Goal: Task Accomplishment & Management: Complete application form

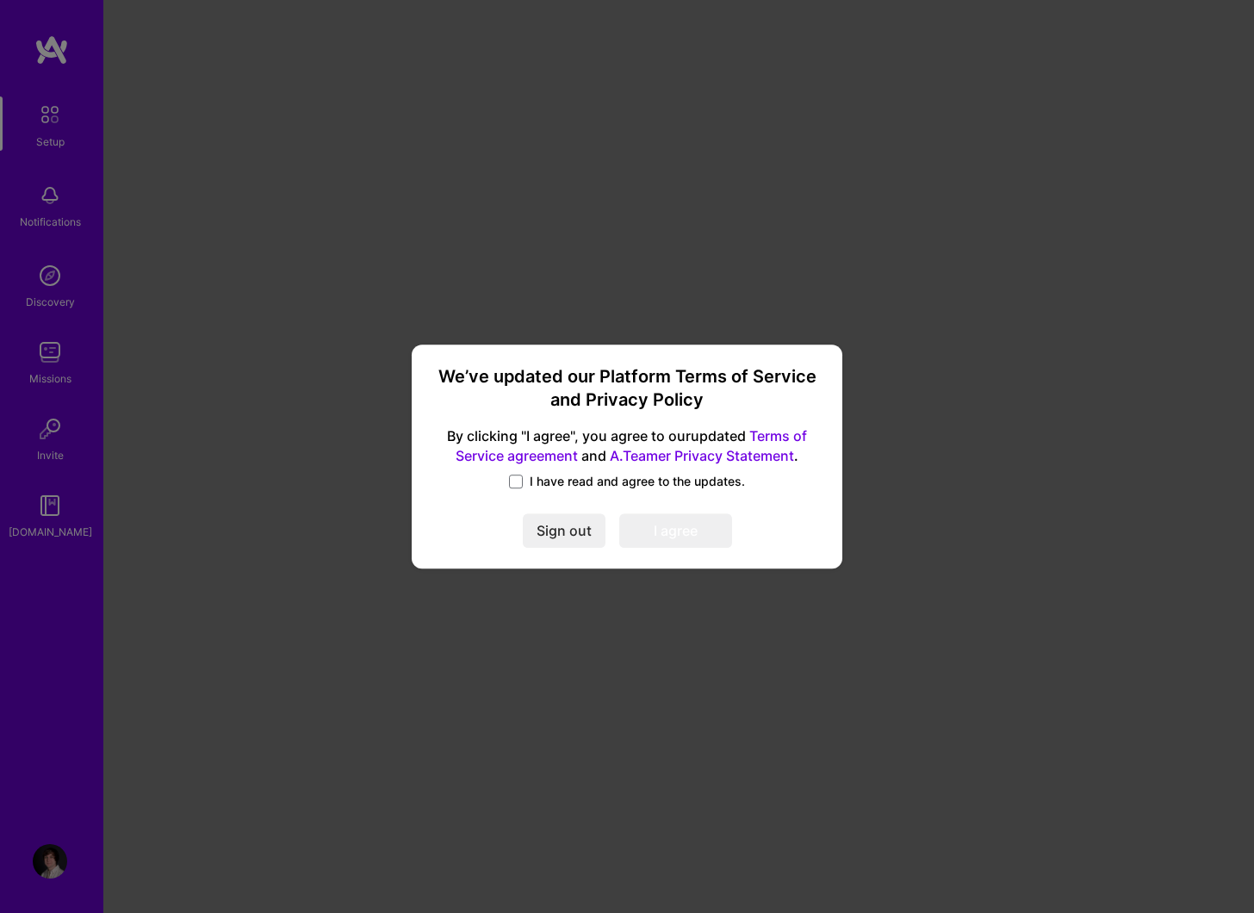
click at [524, 491] on div "I have read and agree to the updates." at bounding box center [626, 483] width 389 height 20
click at [523, 486] on span at bounding box center [516, 482] width 14 height 14
click at [0, 0] on input "I have read and agree to the updates." at bounding box center [0, 0] width 0 height 0
click at [661, 539] on button "I agree" at bounding box center [675, 530] width 113 height 34
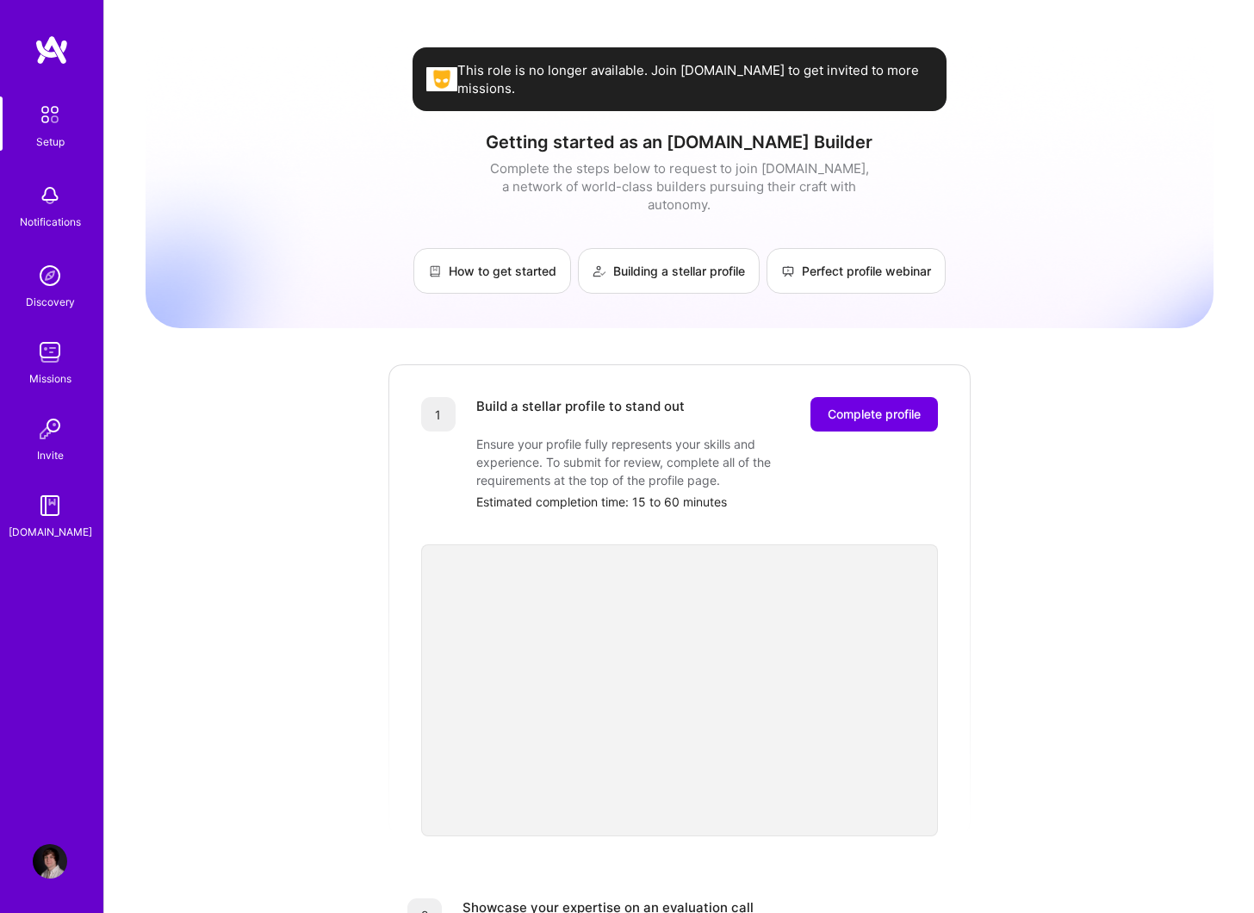
click at [71, 150] on link "Setup" at bounding box center [50, 123] width 107 height 54
click at [887, 73] on span "This role is no longer available. Join [DOMAIN_NAME] to get invited to more mis…" at bounding box center [694, 79] width 475 height 36
click at [470, 252] on link "How to get started" at bounding box center [492, 271] width 158 height 46
click at [56, 293] on div "Discovery" at bounding box center [50, 302] width 49 height 18
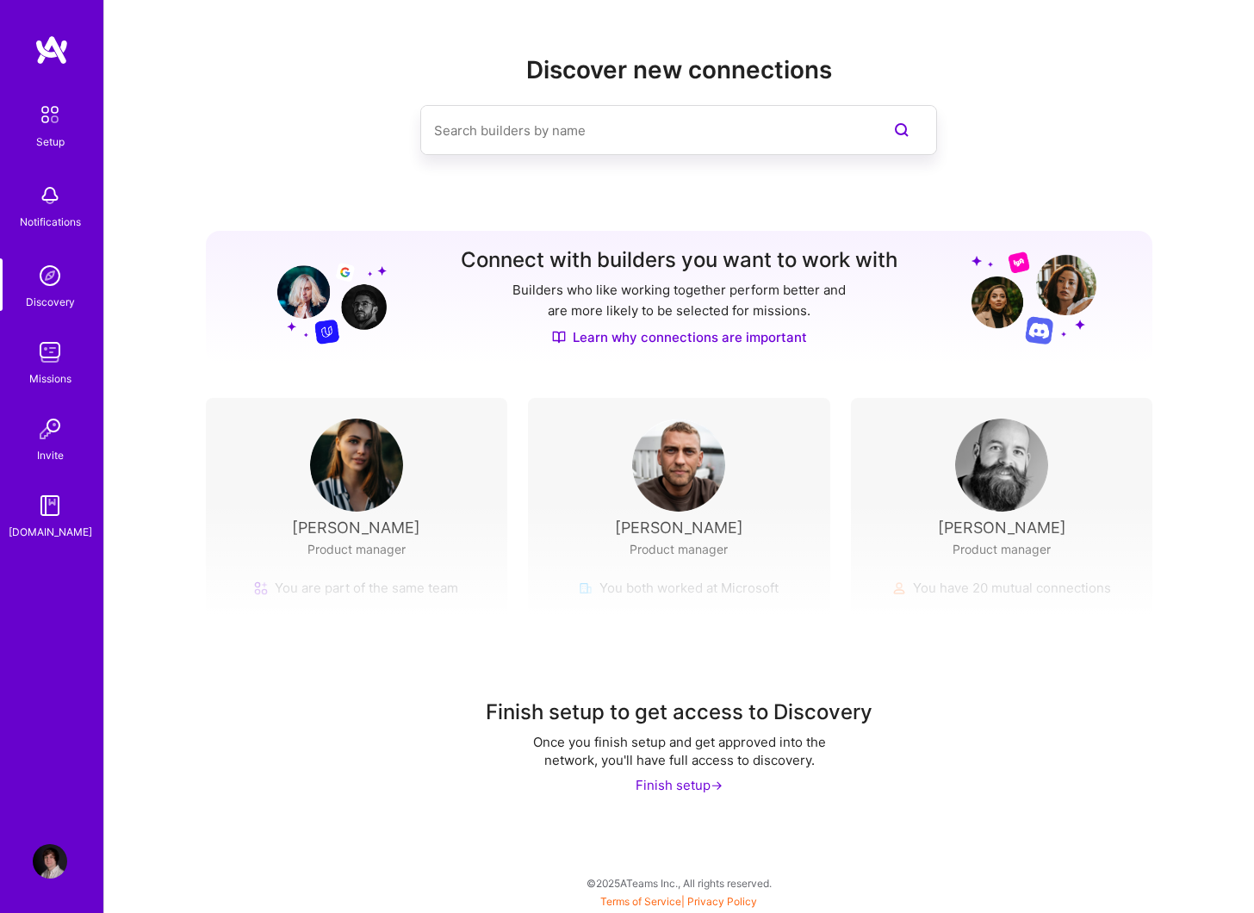
click at [65, 344] on img at bounding box center [50, 352] width 34 height 34
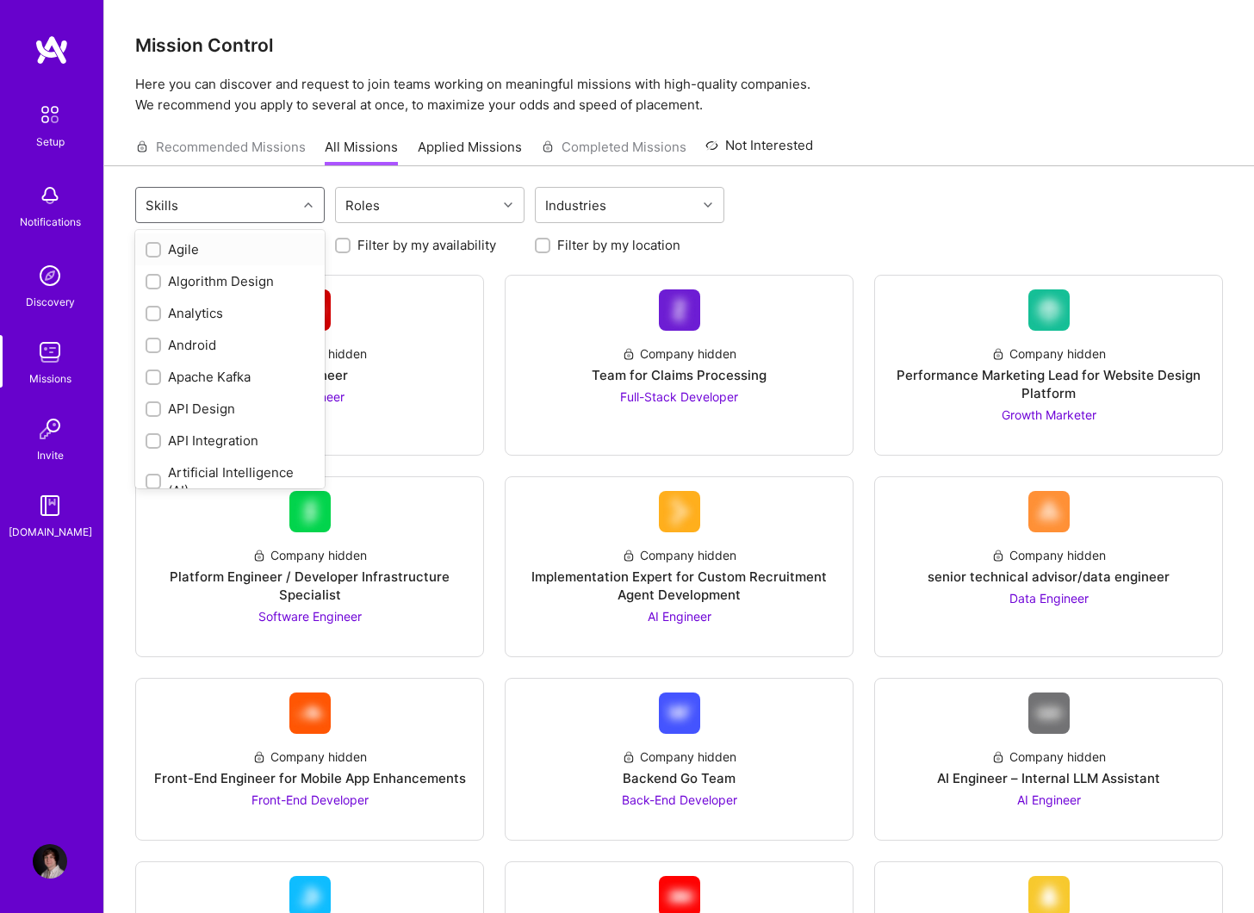
click at [222, 200] on div "Skills" at bounding box center [216, 205] width 161 height 34
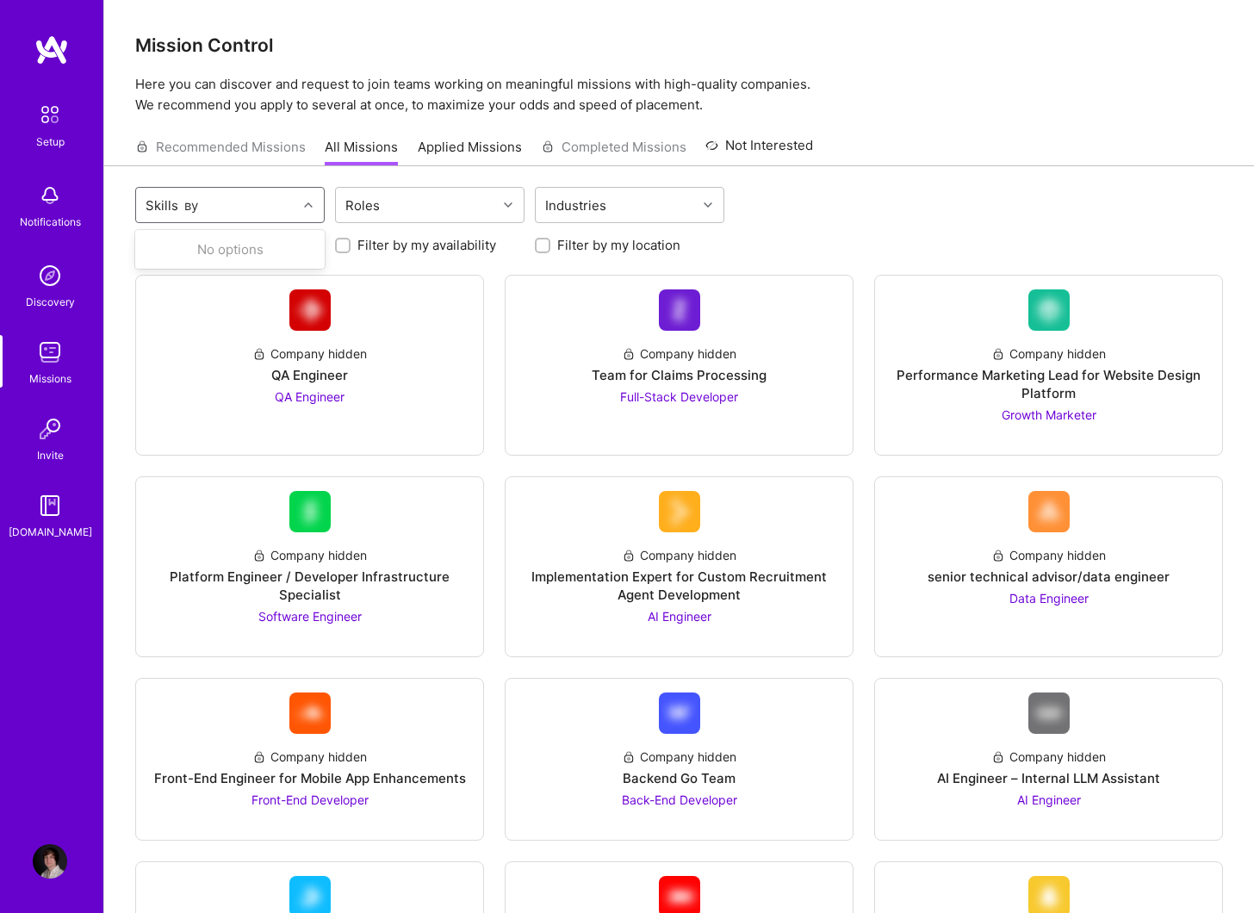
type input "в"
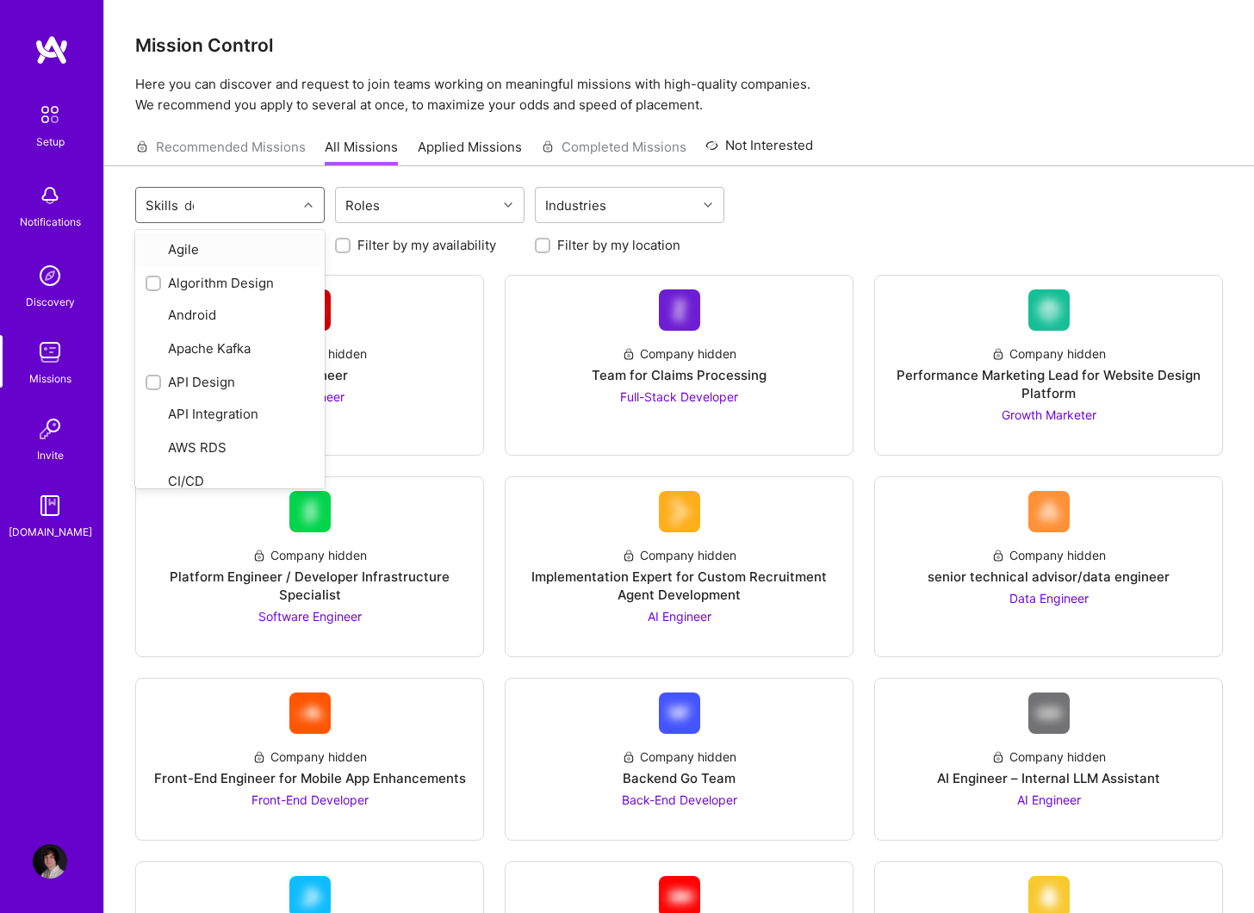
type input "des"
click at [215, 368] on div "Product Design" at bounding box center [230, 377] width 169 height 18
checkbox input "true"
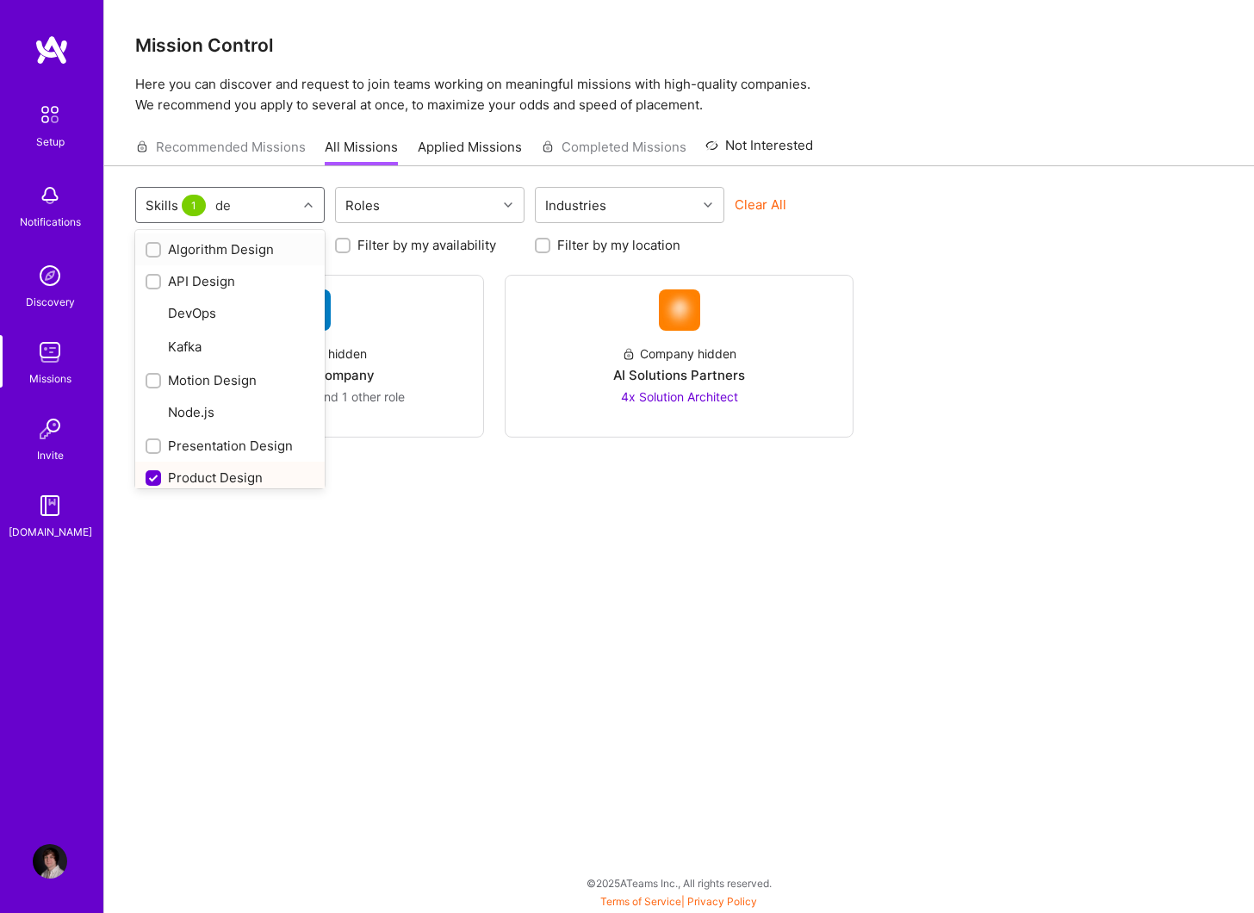
type input "des"
click at [219, 408] on div "UX Design" at bounding box center [230, 409] width 169 height 18
checkbox input "true"
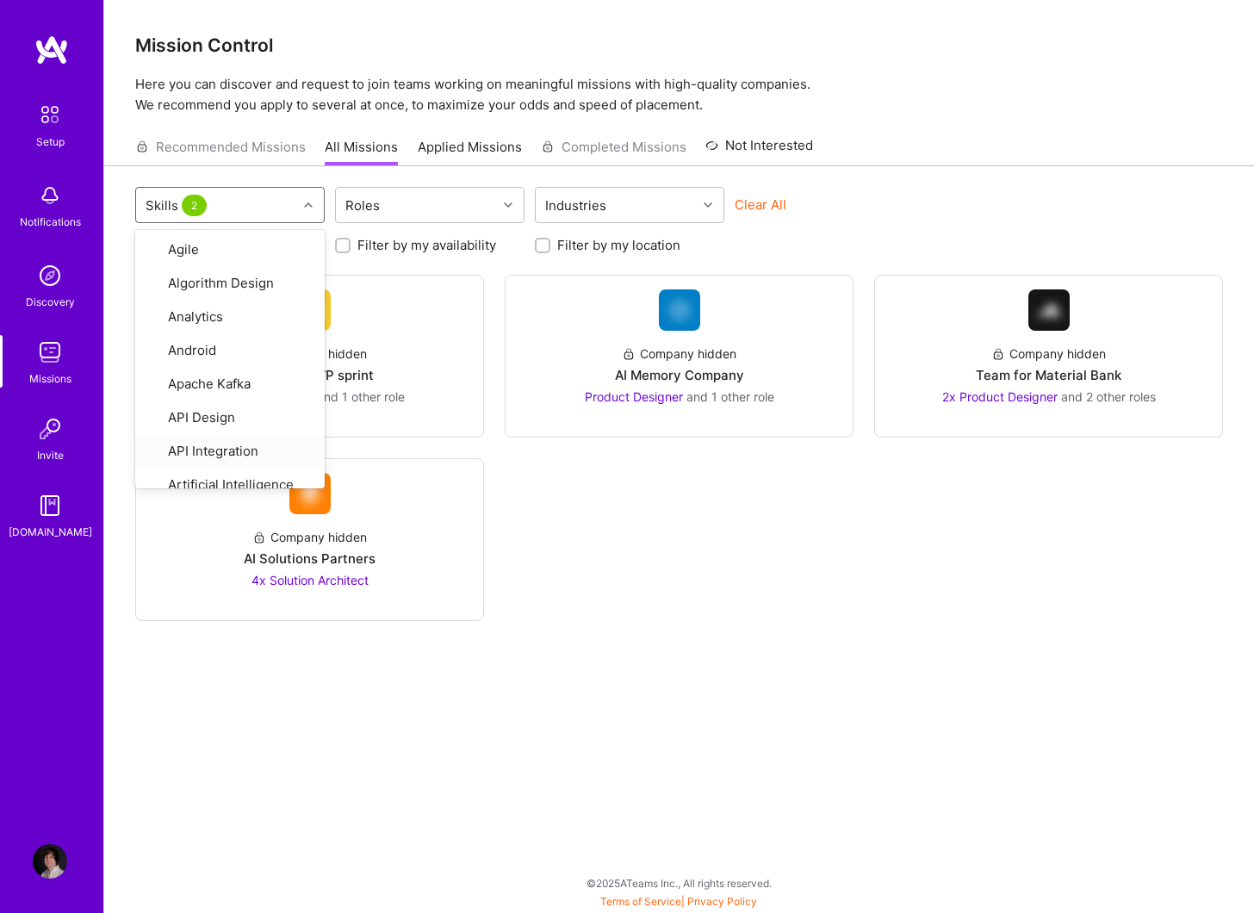
click at [630, 468] on div "Company hidden Team for MVP sprint Product Designer and 1 other role Company hi…" at bounding box center [679, 448] width 1088 height 346
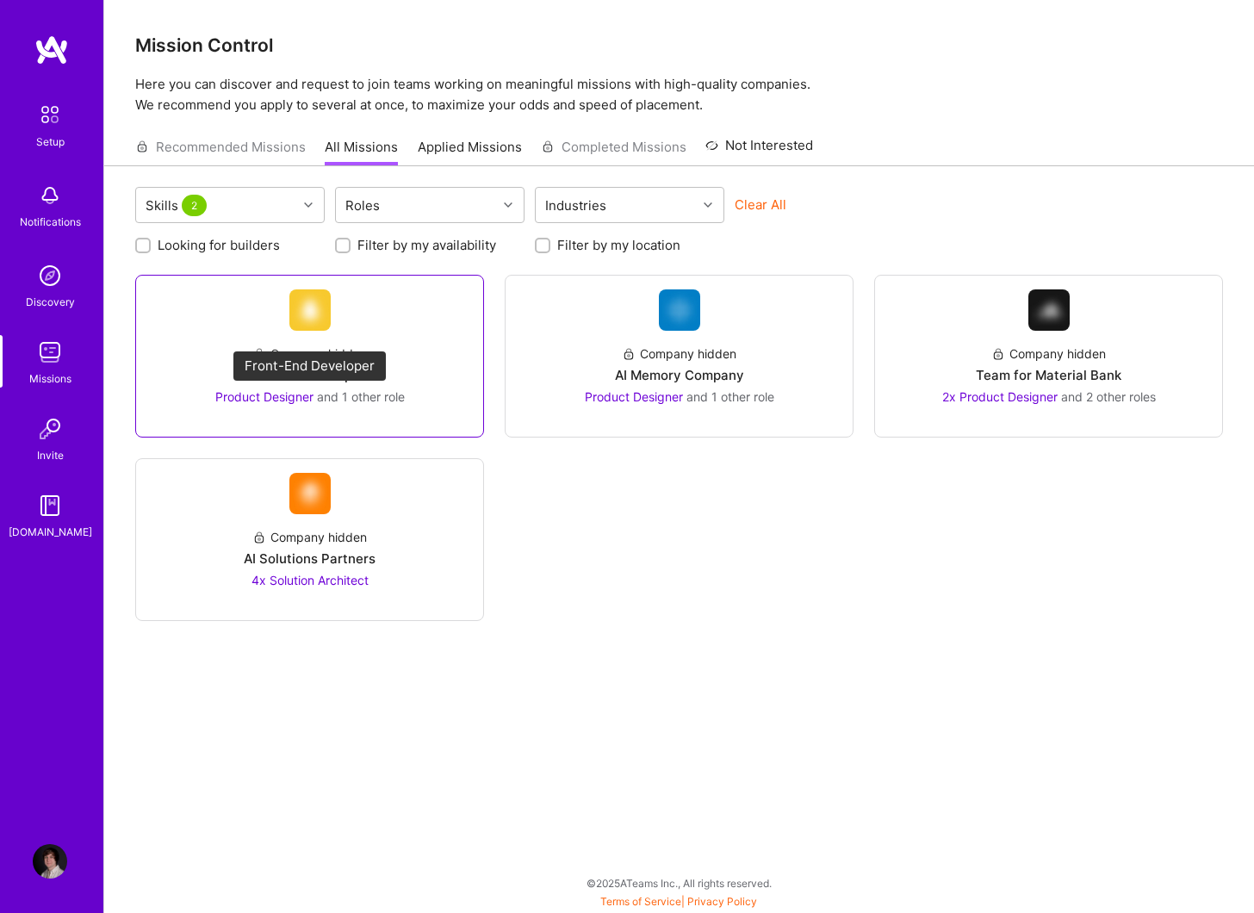
click at [276, 393] on span "Product Designer" at bounding box center [264, 396] width 98 height 15
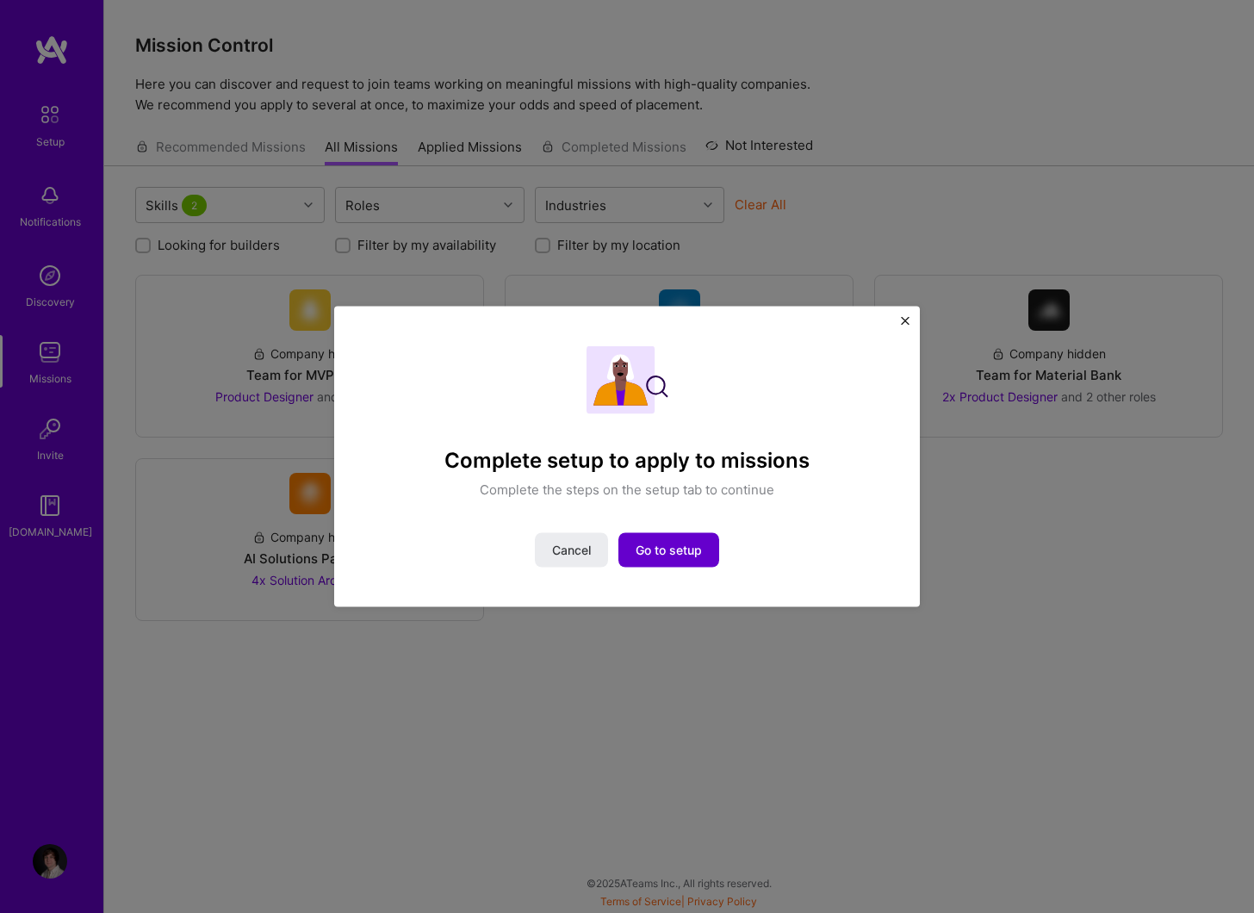
click at [695, 542] on span "Go to setup" at bounding box center [669, 549] width 66 height 17
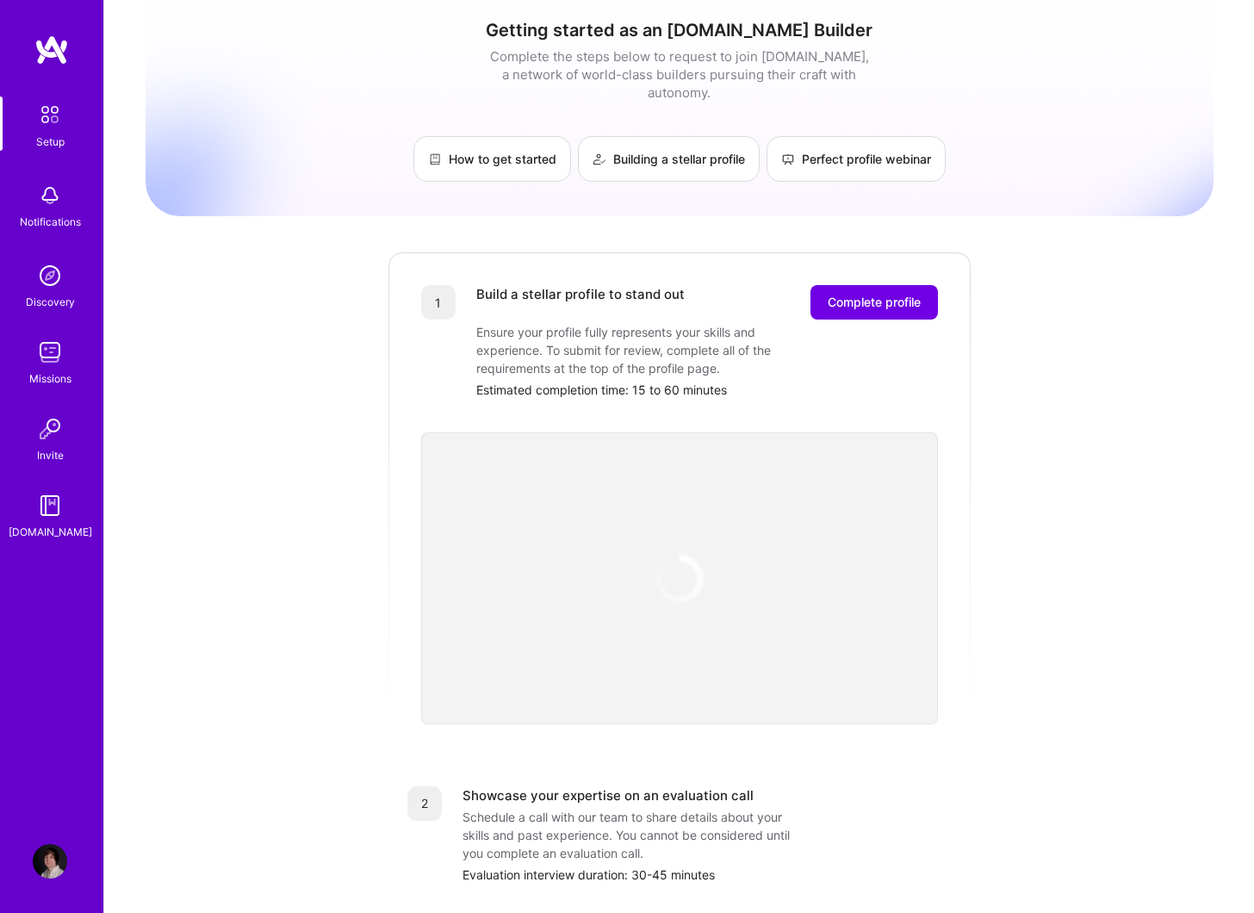
scroll to position [154, 0]
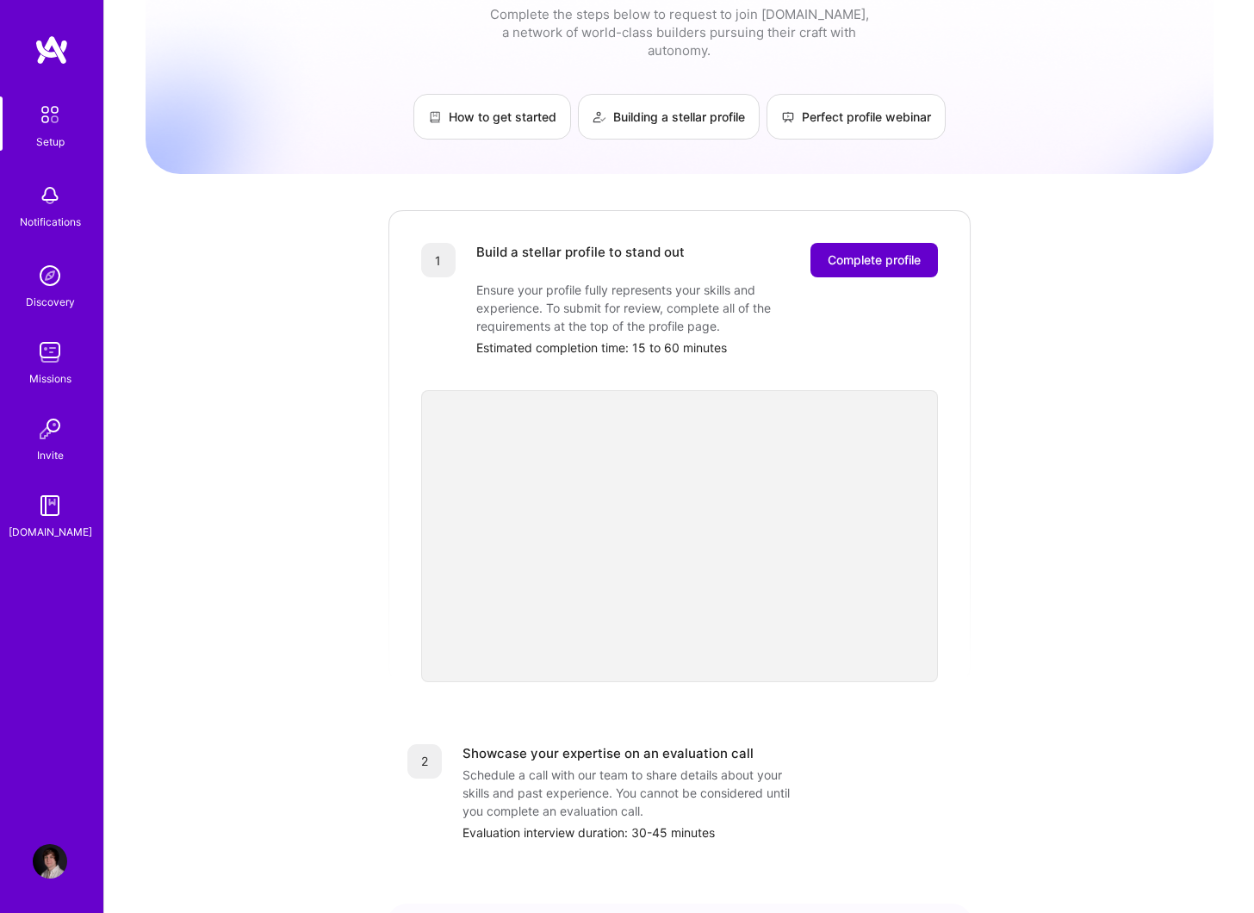
click at [877, 253] on button "Complete profile" at bounding box center [873, 260] width 127 height 34
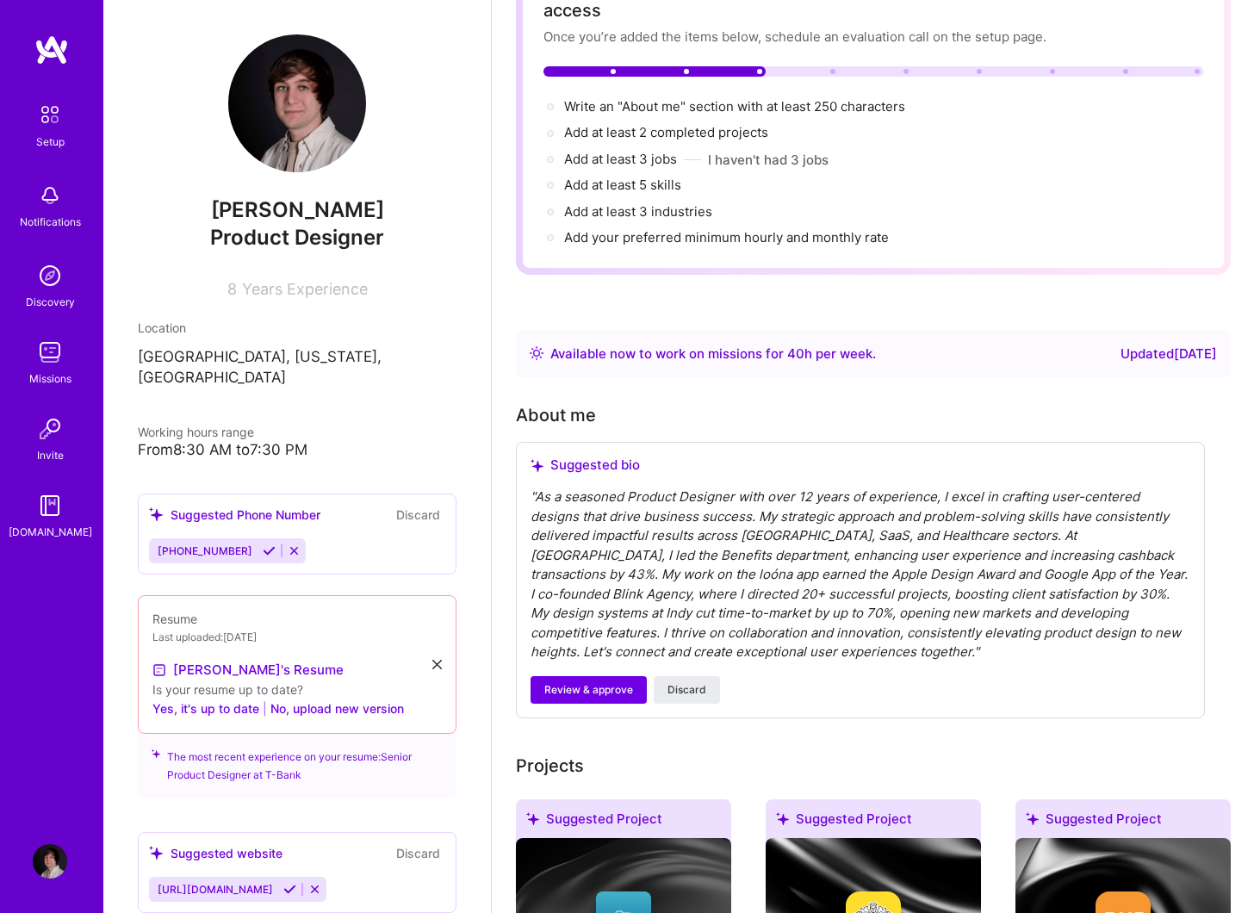
scroll to position [173, 0]
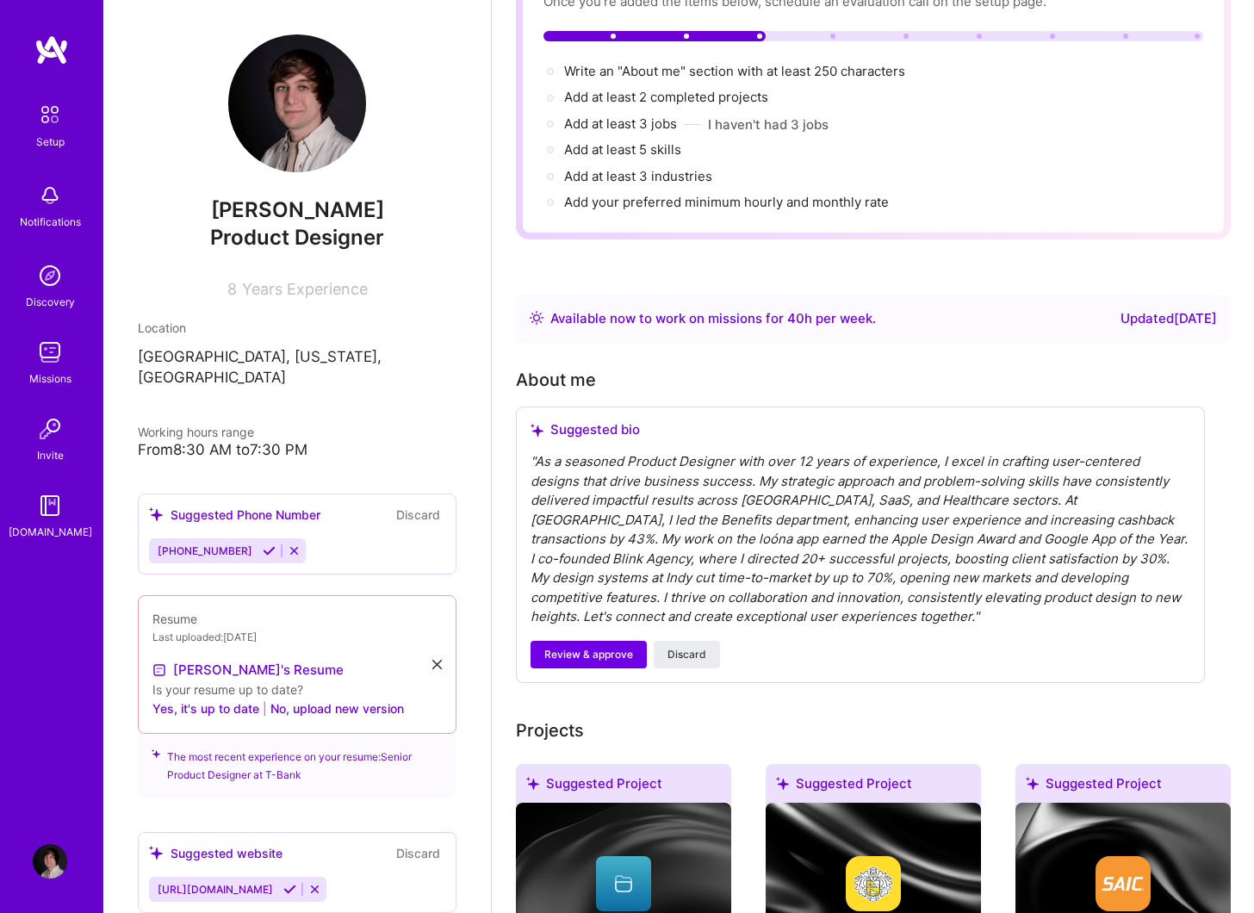
click at [722, 595] on div "" As a seasoned Product Designer with over 12 years of experience, I excel in c…" at bounding box center [860, 539] width 660 height 175
click at [705, 522] on div "" As a seasoned Product Designer with over 12 years of experience, I excel in c…" at bounding box center [860, 539] width 660 height 175
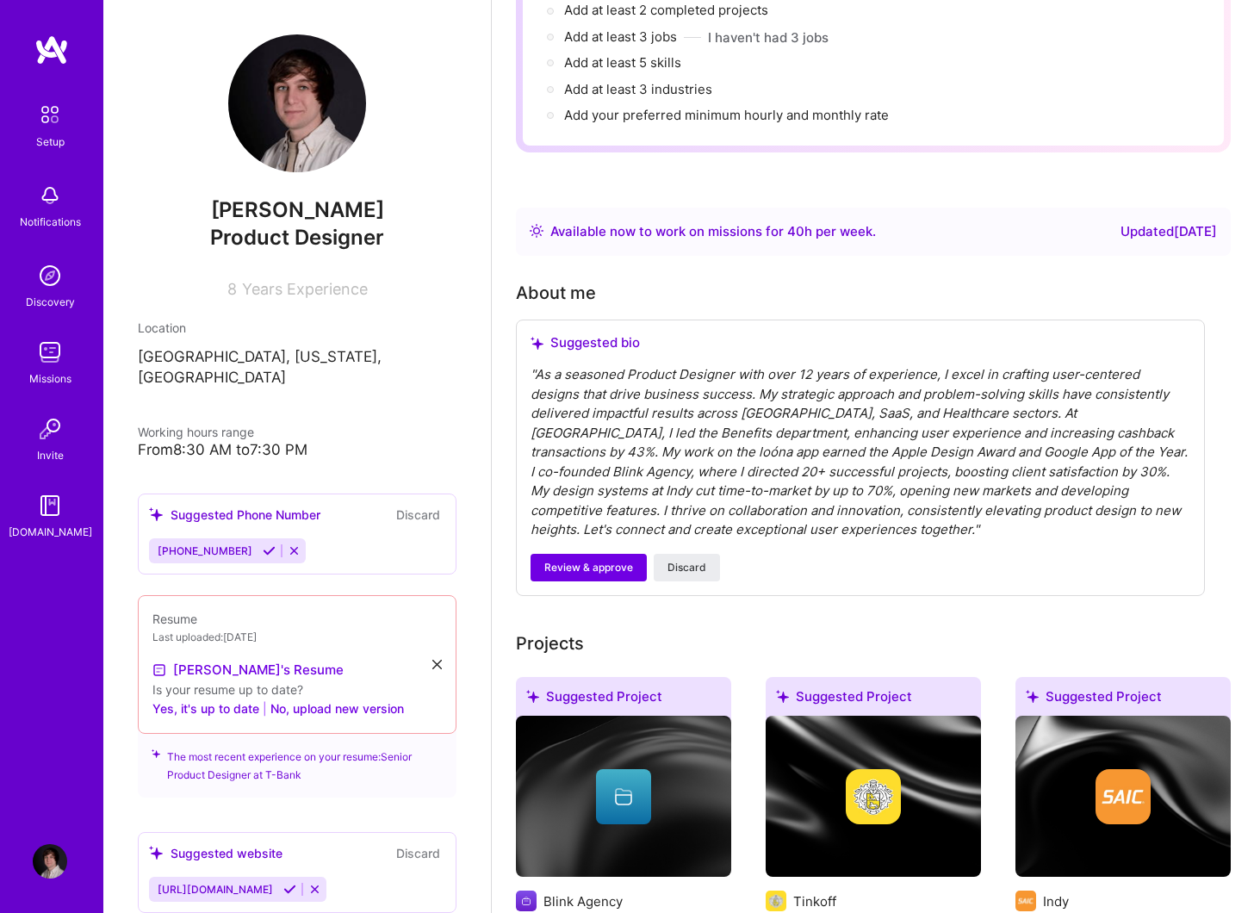
scroll to position [270, 0]
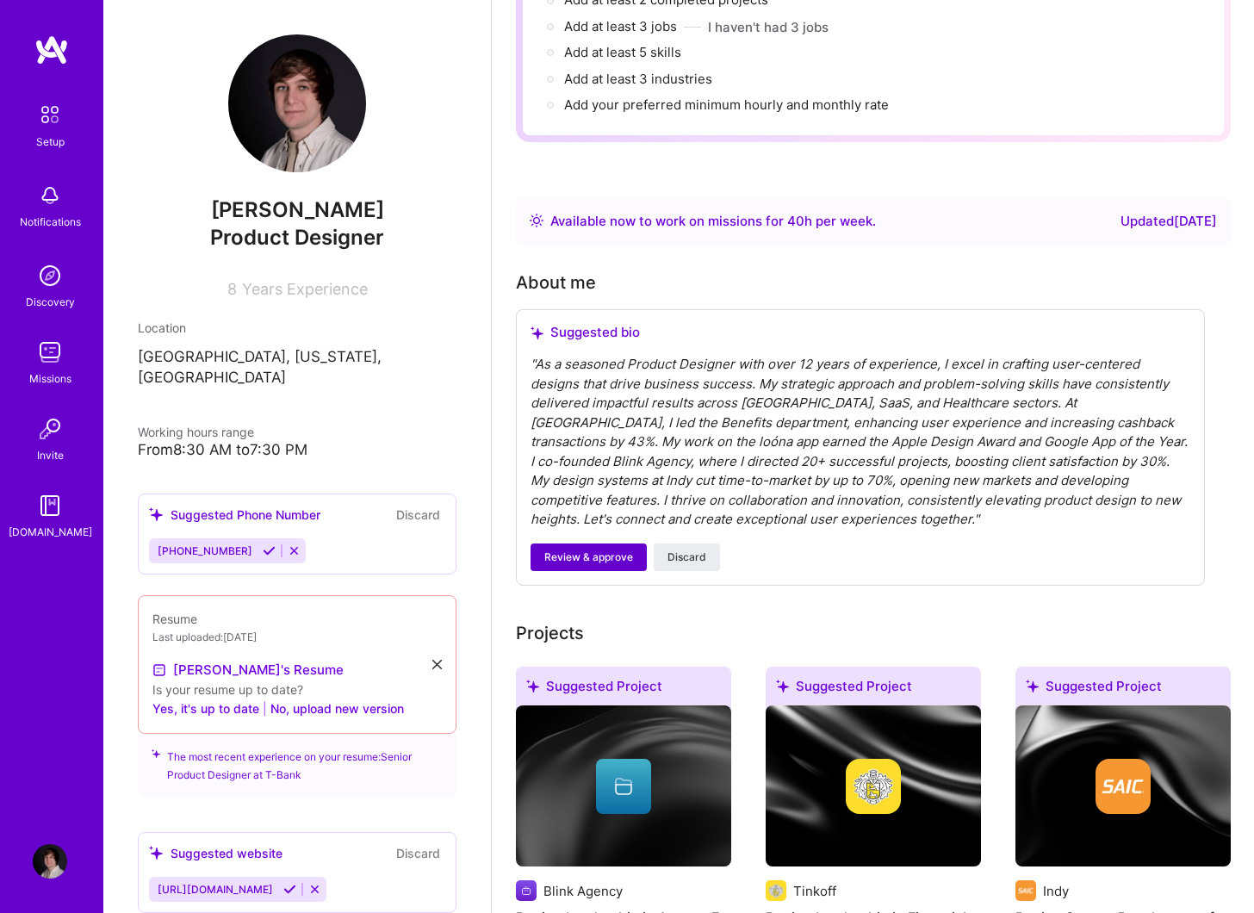
click at [608, 549] on span "Review & approve" at bounding box center [588, 557] width 89 height 16
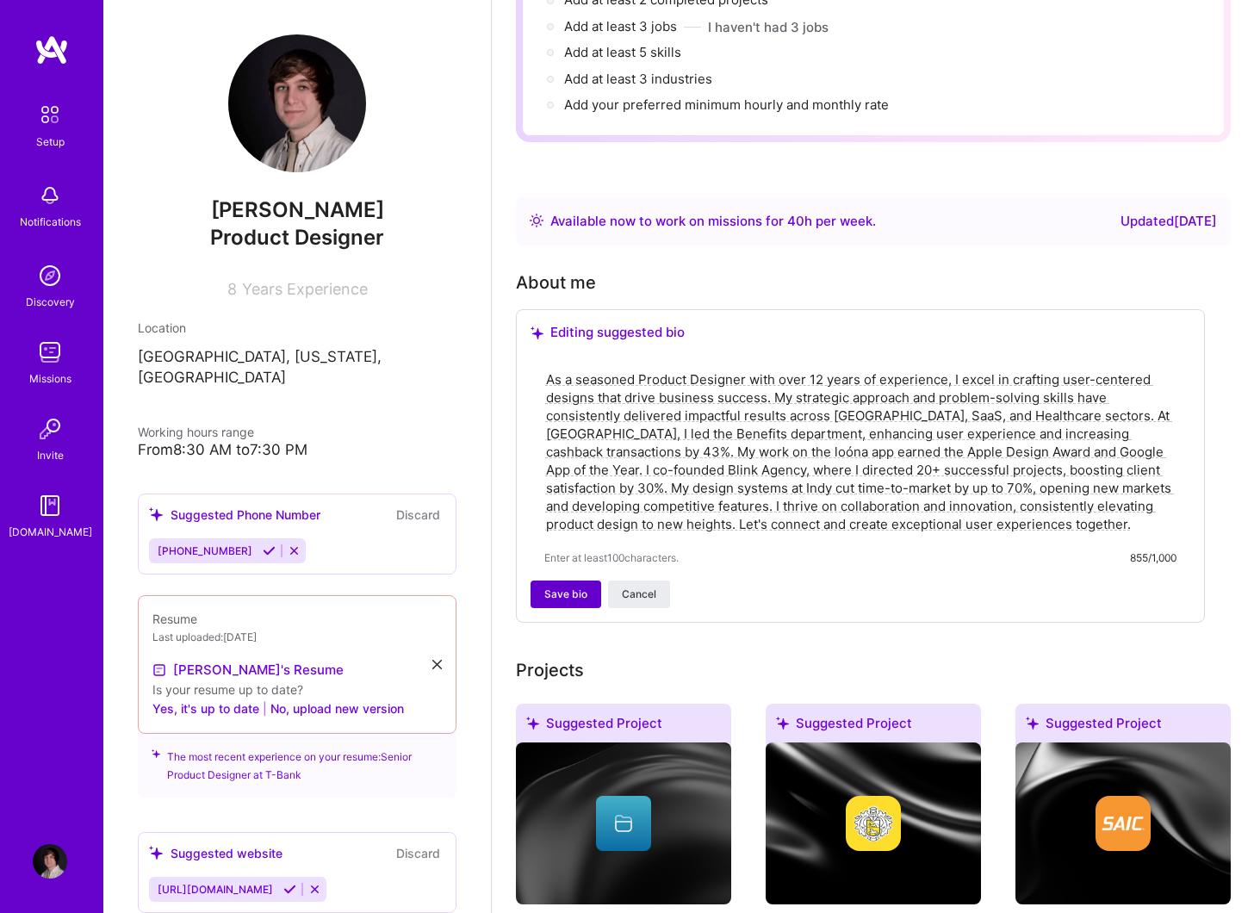
click at [586, 586] on span "Save bio" at bounding box center [565, 594] width 43 height 16
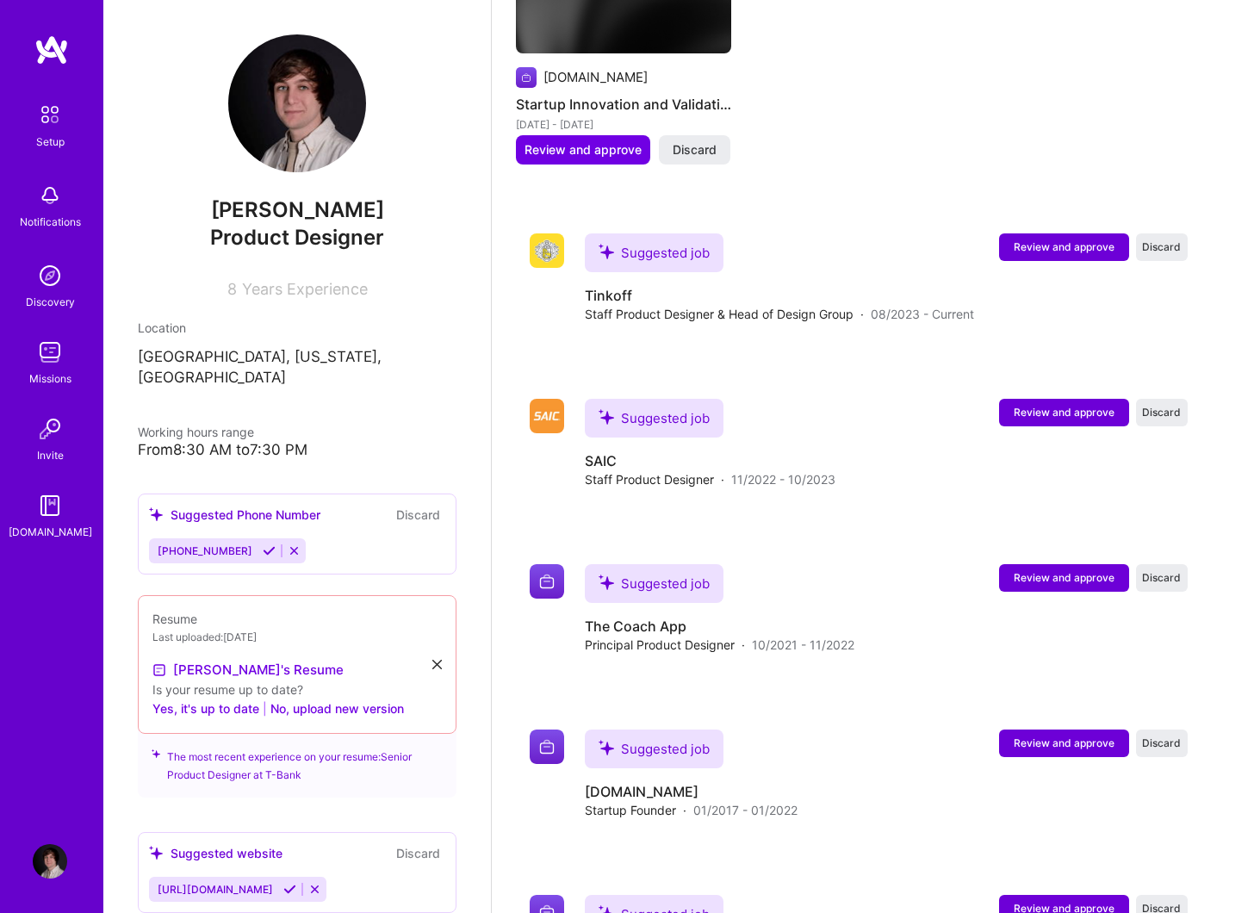
scroll to position [2462, 0]
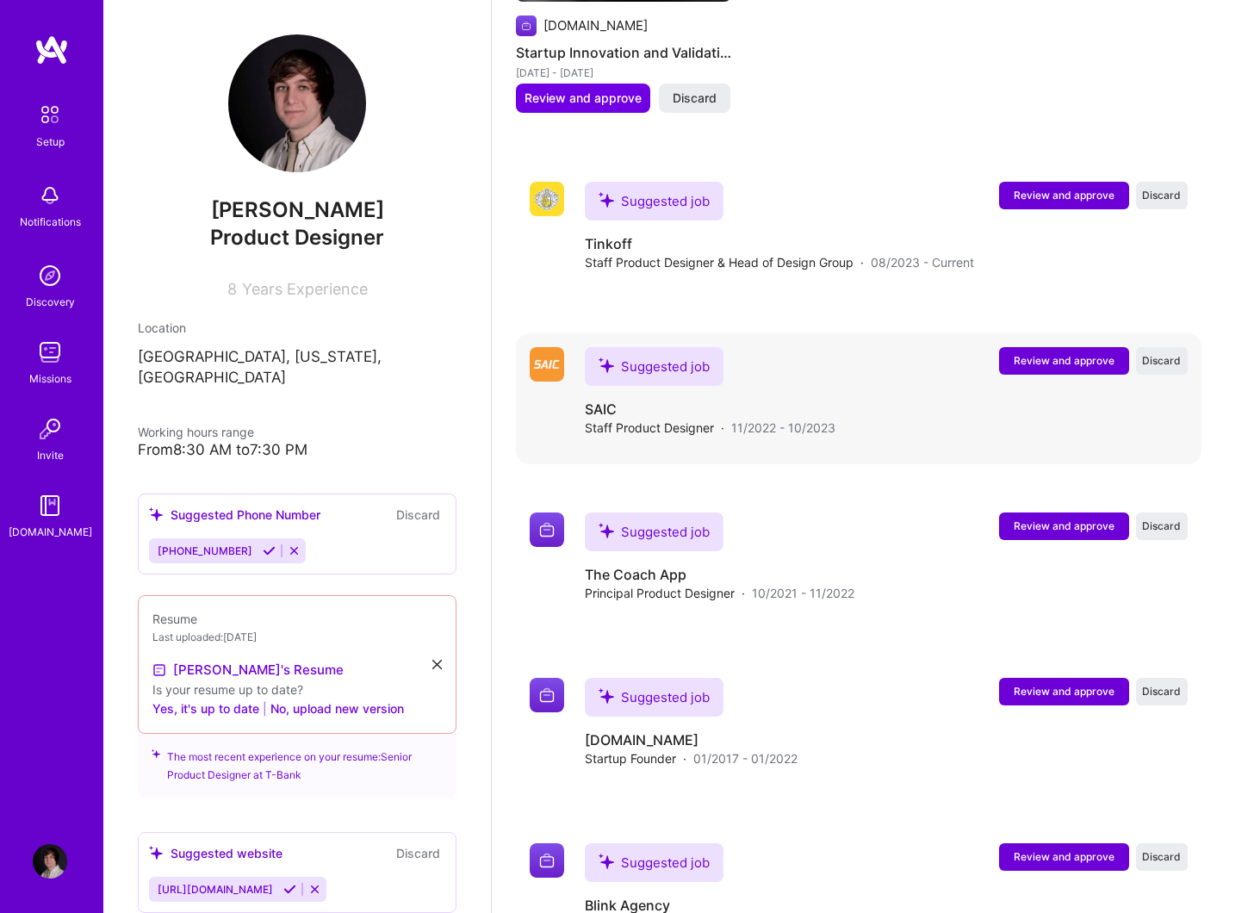
click at [1065, 353] on span "Review and approve" at bounding box center [1064, 360] width 101 height 15
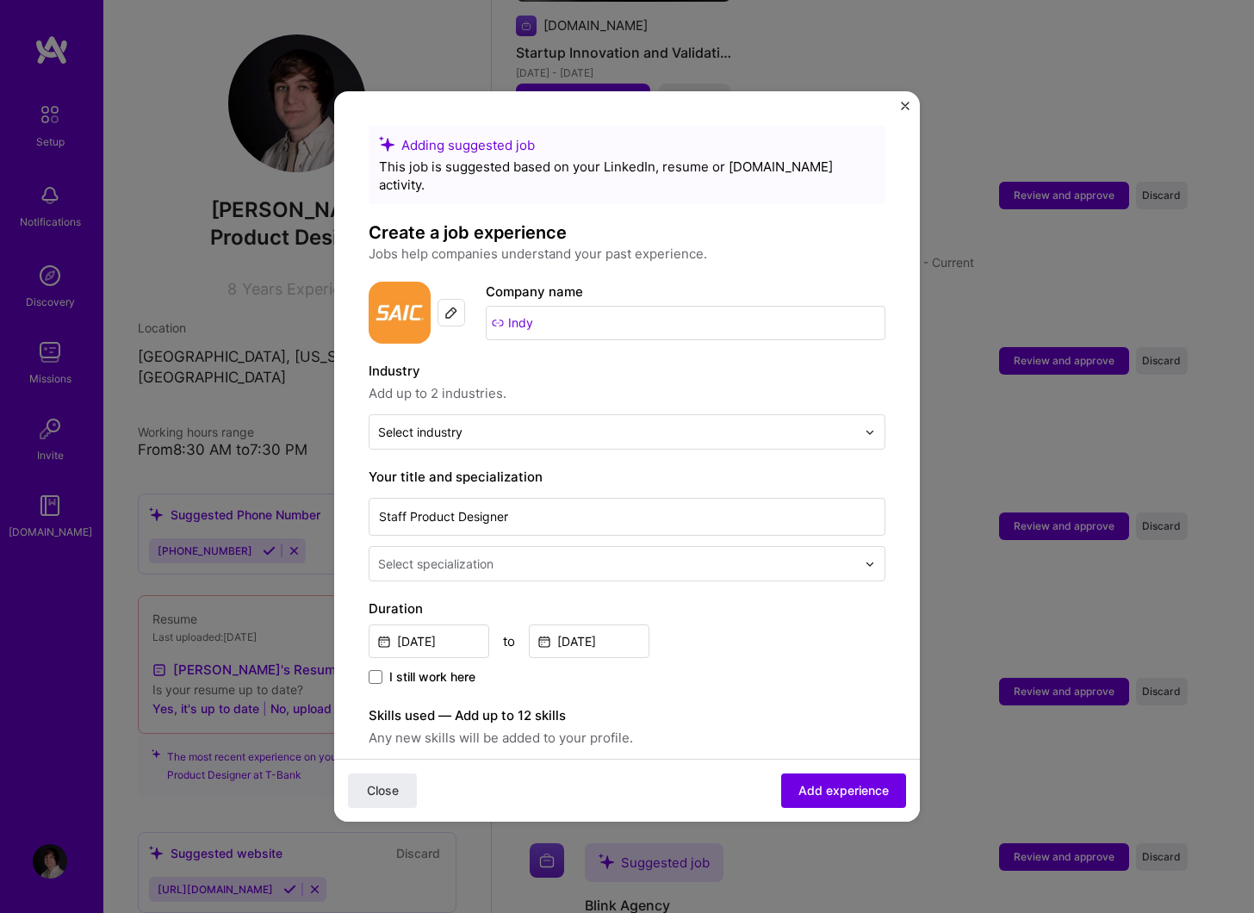
click at [518, 307] on input "Indy" at bounding box center [686, 323] width 400 height 34
click at [456, 306] on img at bounding box center [451, 313] width 14 height 14
click at [543, 306] on input "Indy" at bounding box center [686, 323] width 400 height 34
click at [373, 791] on span "Close" at bounding box center [383, 790] width 32 height 17
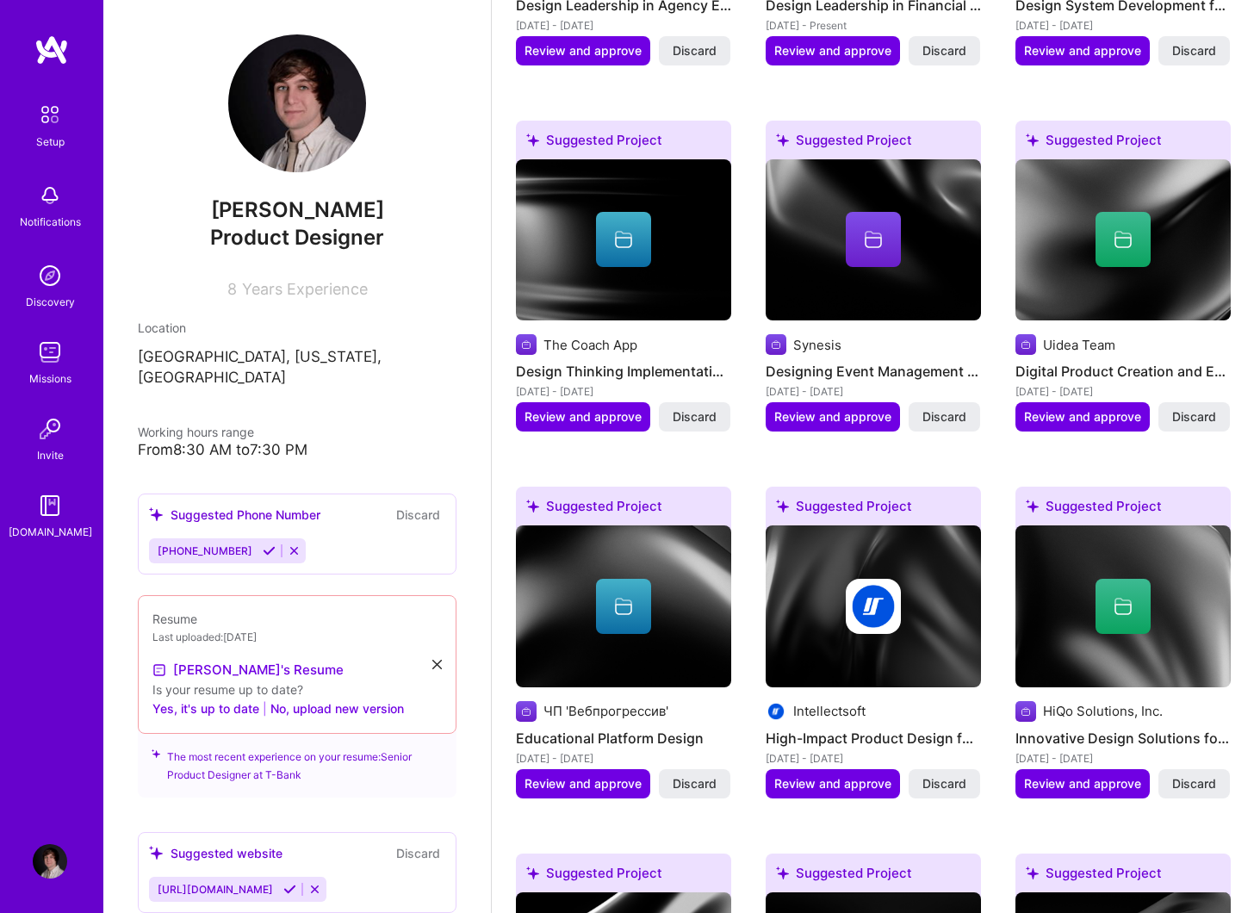
scroll to position [963, 0]
